Goal: Task Accomplishment & Management: Manage account settings

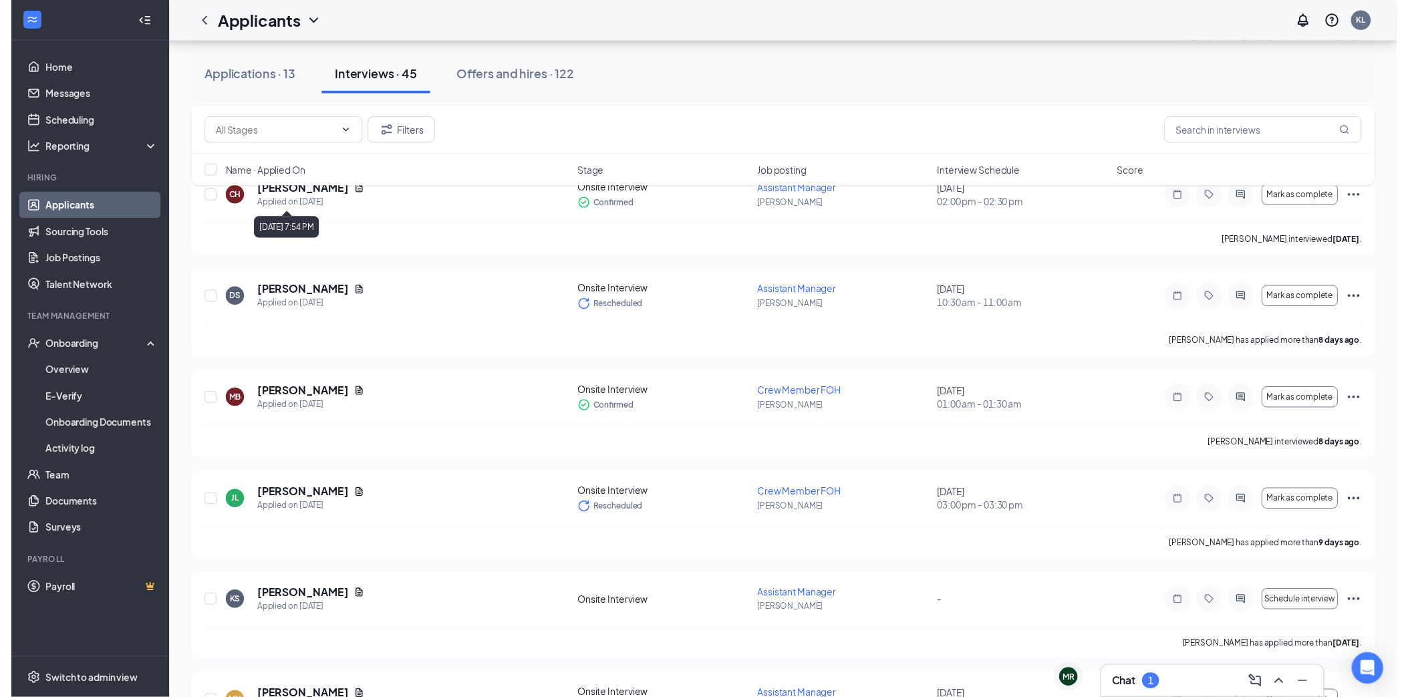
scroll to position [743, 0]
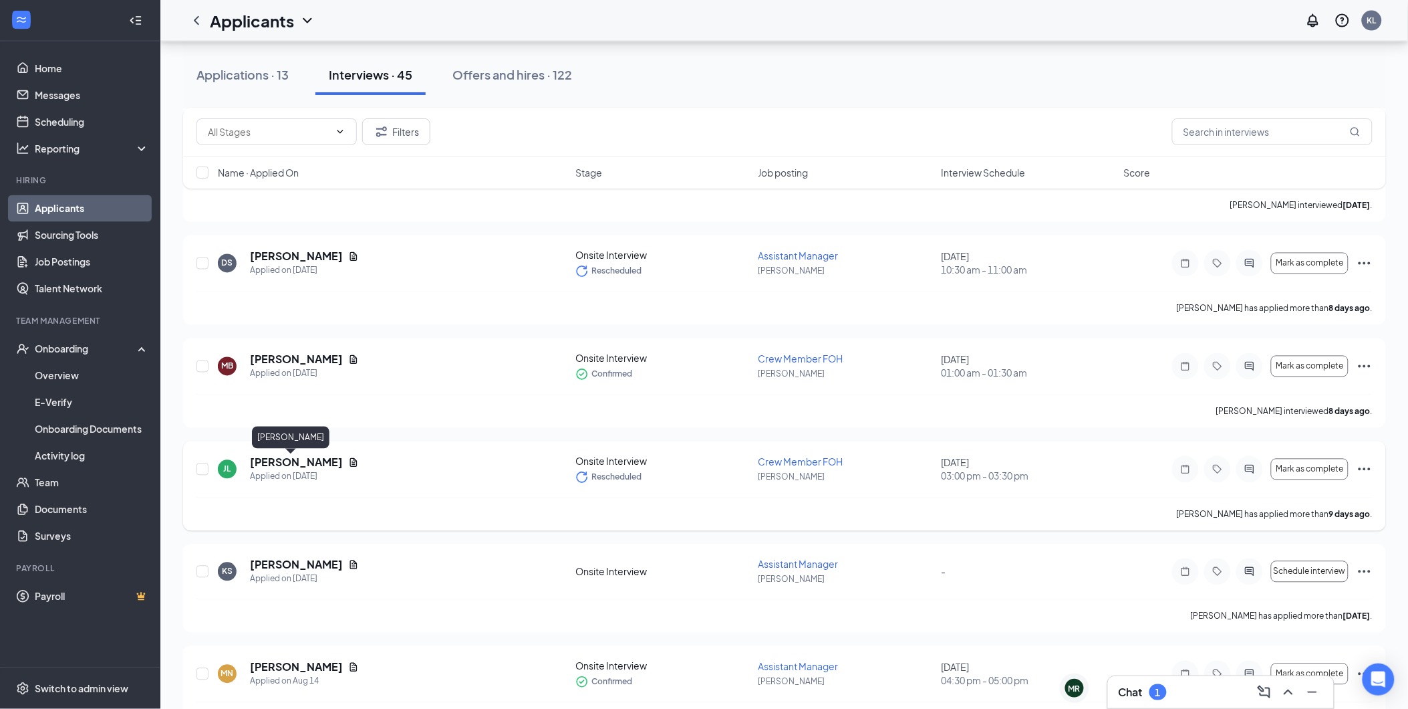
click at [279, 463] on h5 "[PERSON_NAME]" at bounding box center [296, 462] width 93 height 15
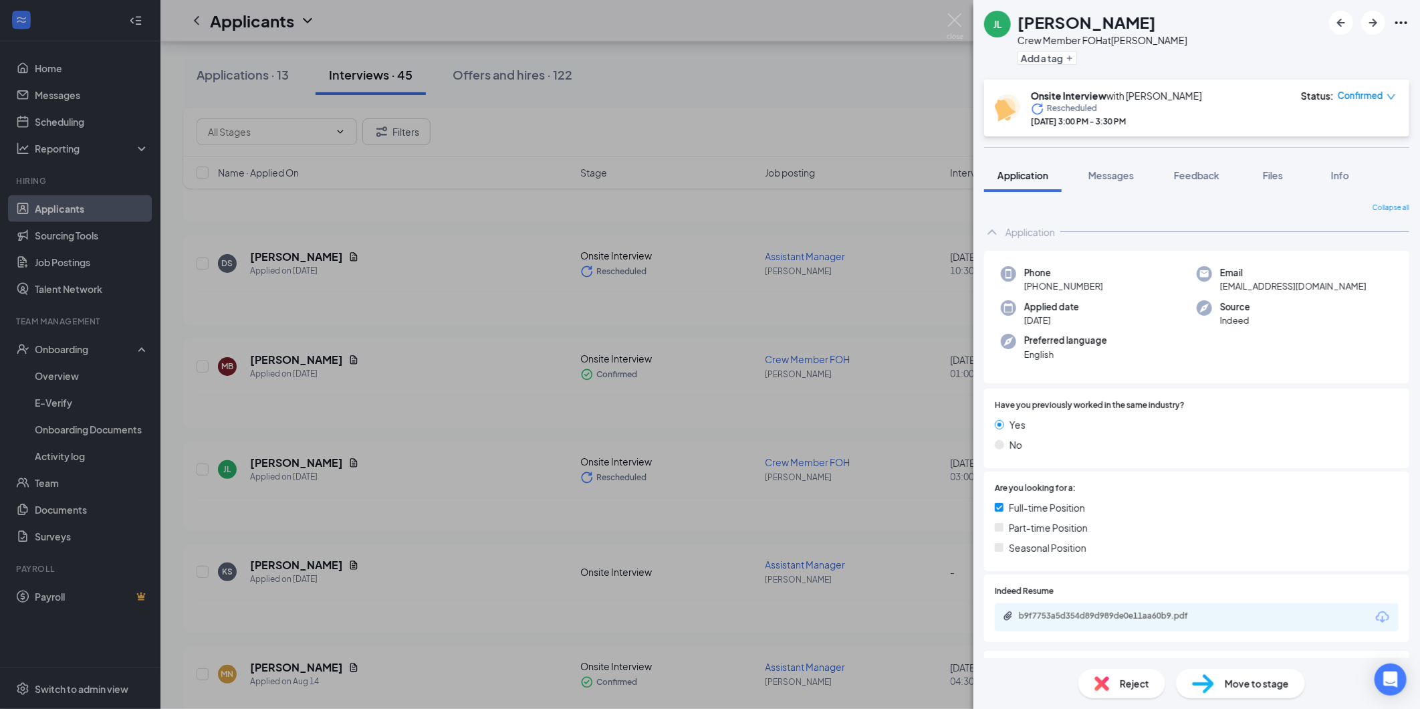
click at [1259, 691] on div "Move to stage" at bounding box center [1240, 682] width 129 height 29
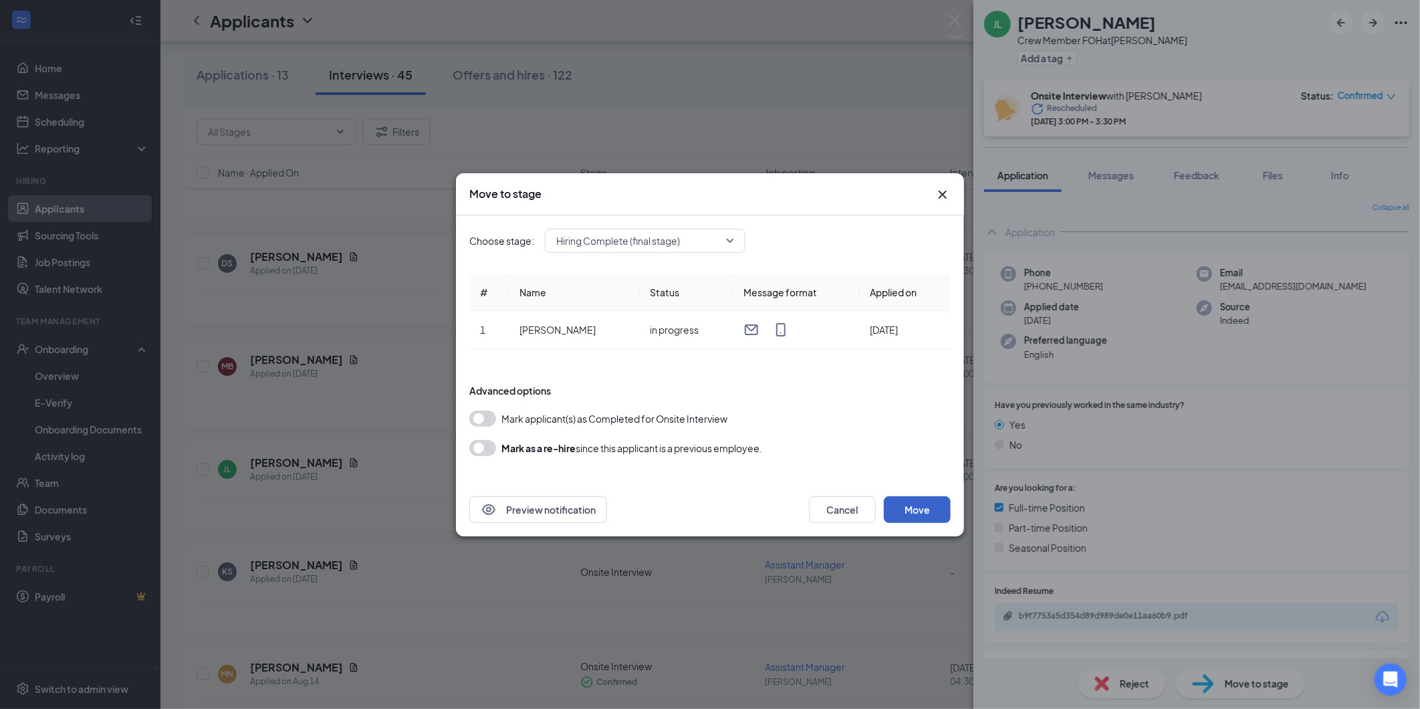
click at [928, 505] on button "Move" at bounding box center [917, 509] width 67 height 27
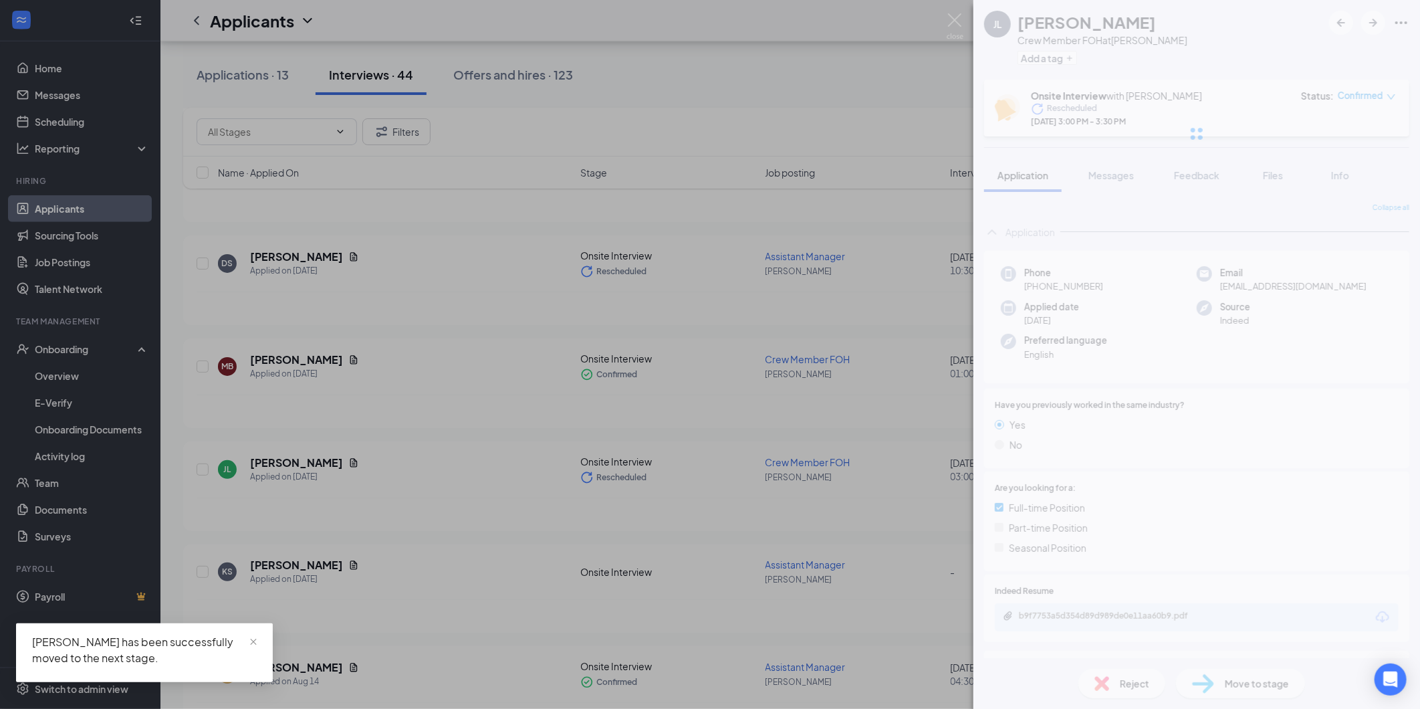
click at [584, 486] on div "[PERSON_NAME] Crew Member FOH at [GEOGRAPHIC_DATA]-AEMA Add a tag Onsite Interv…" at bounding box center [710, 354] width 1420 height 709
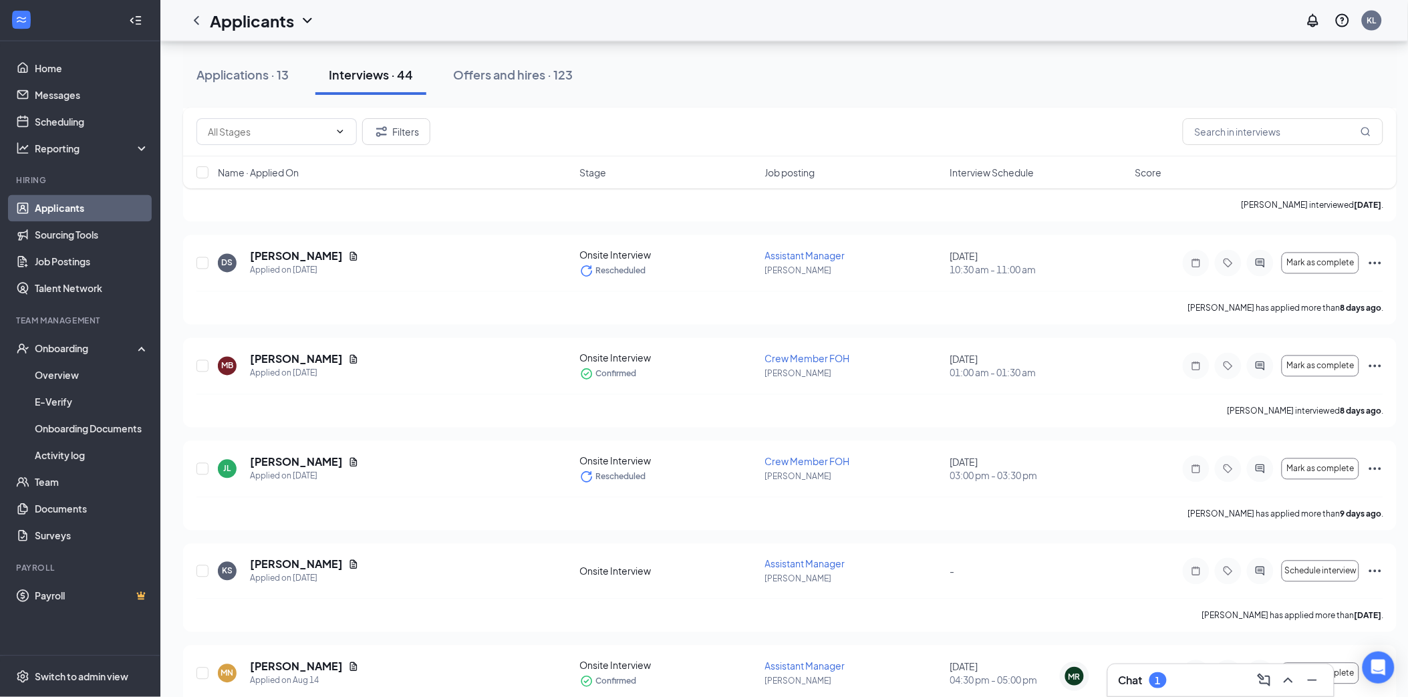
click at [1186, 677] on div "Chat 1" at bounding box center [1221, 680] width 205 height 21
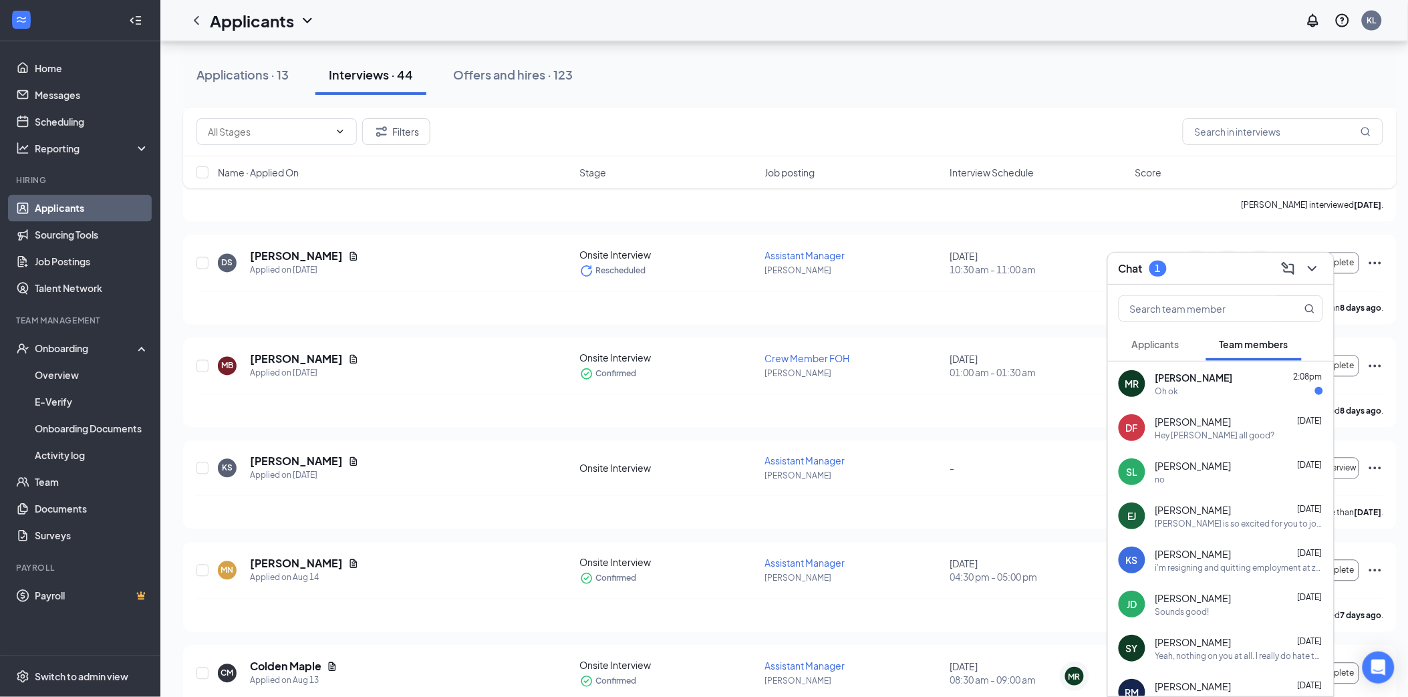
click at [1227, 386] on div "Oh ok" at bounding box center [1240, 391] width 168 height 11
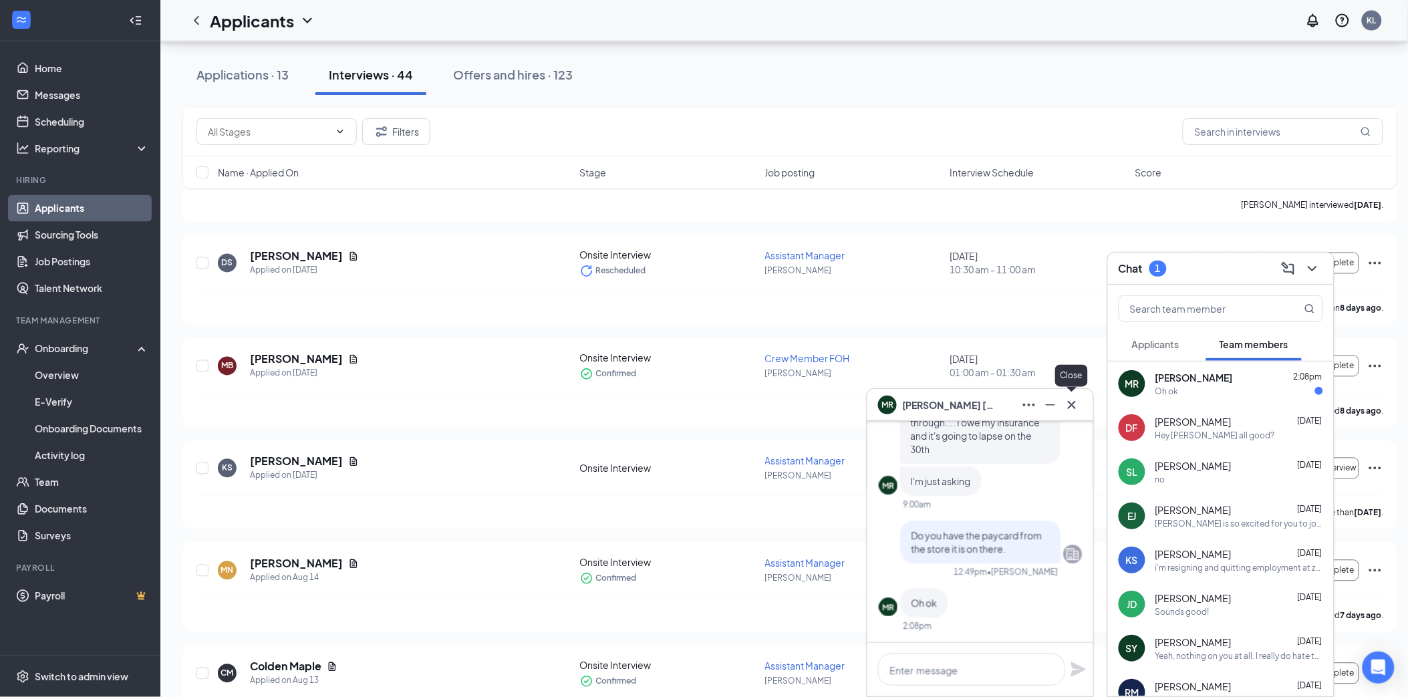
click at [1073, 404] on icon "Cross" at bounding box center [1072, 404] width 8 height 8
